Goal: Information Seeking & Learning: Learn about a topic

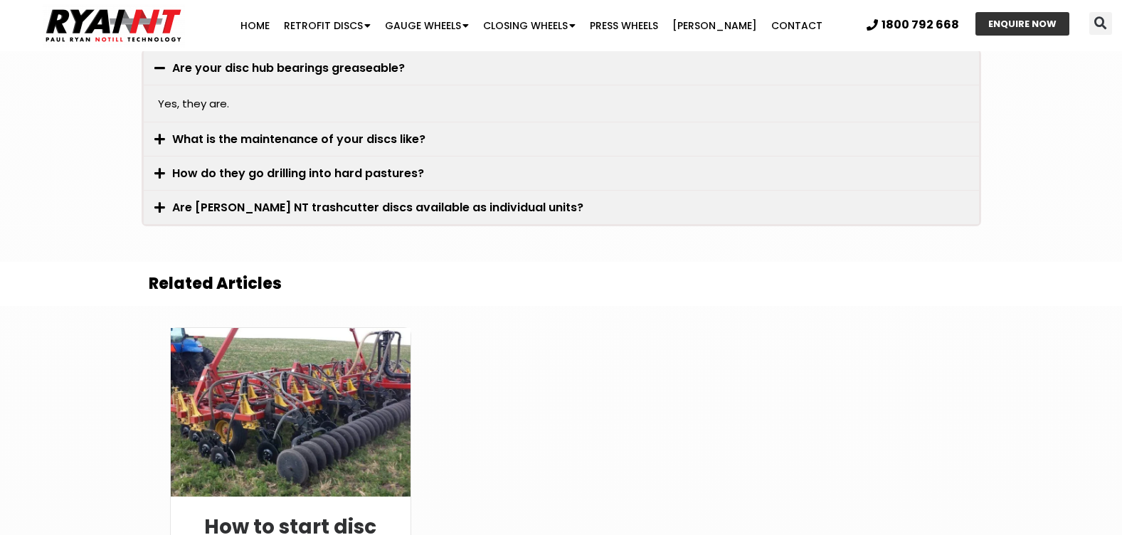
scroll to position [2063, 0]
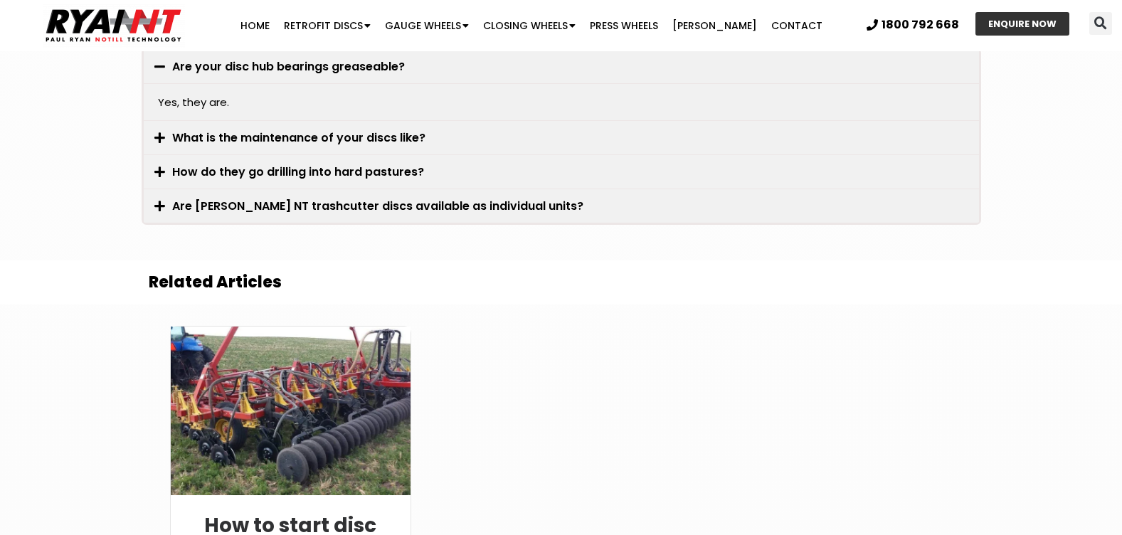
click at [348, 129] on link "What is the maintenance of your discs like?" at bounding box center [298, 137] width 253 height 16
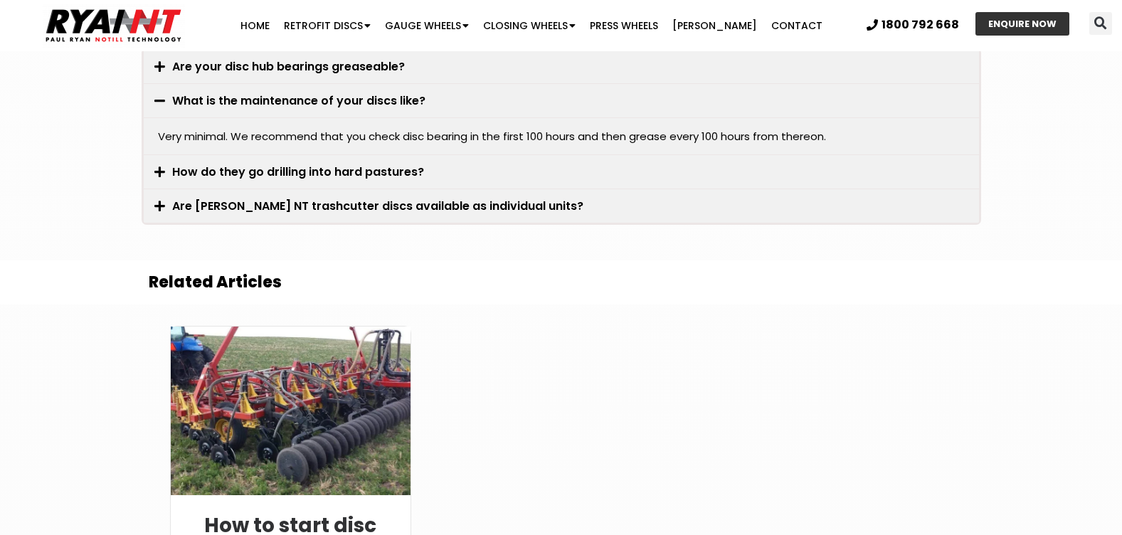
click at [341, 164] on link "How do they go drilling into hard pastures?" at bounding box center [298, 172] width 252 height 16
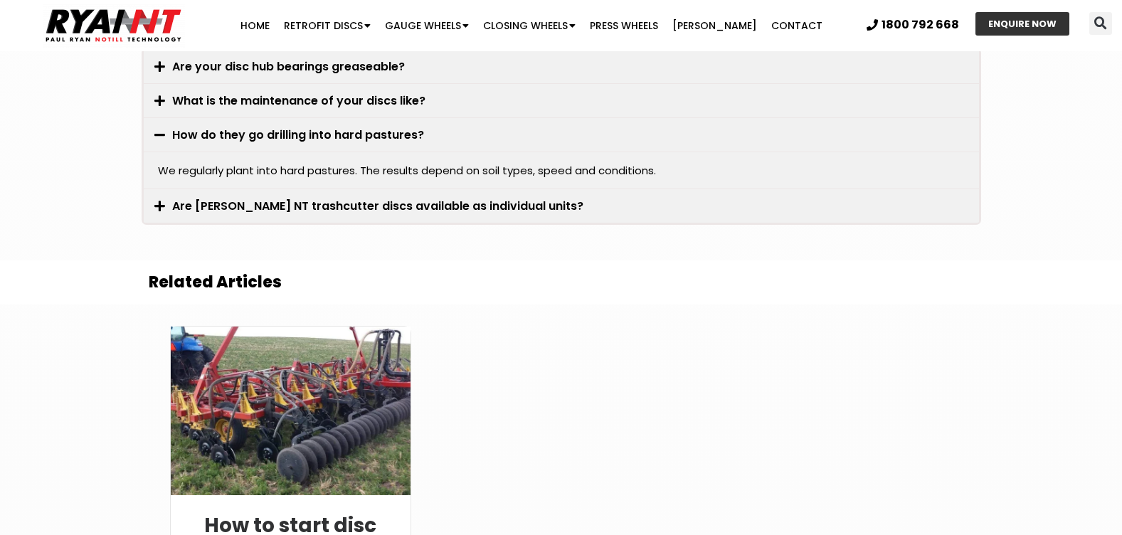
click at [332, 198] on link "Are RYAN NT trashcutter discs available as individual units?" at bounding box center [377, 206] width 411 height 16
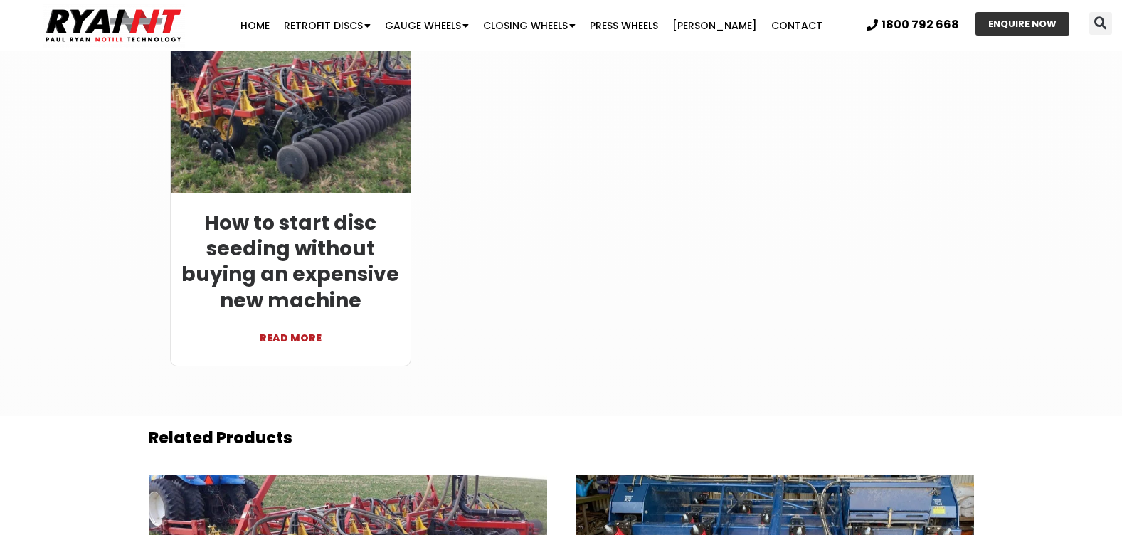
scroll to position [2165, 0]
